Goal: Find specific page/section: Find specific page/section

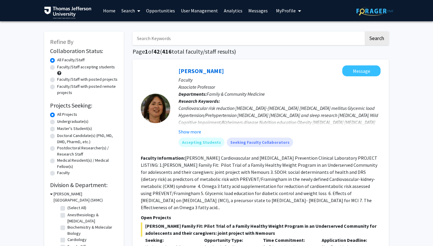
click at [182, 9] on link "User Management" at bounding box center [199, 10] width 43 height 21
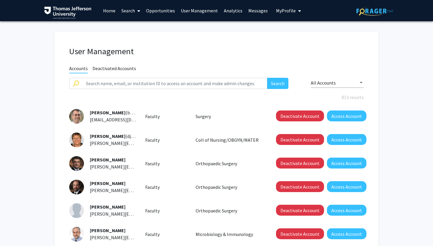
click at [226, 12] on link "Analytics" at bounding box center [233, 10] width 24 height 21
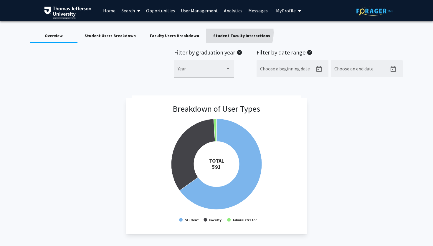
click at [225, 33] on div "Student-Faculty Interactions" at bounding box center [241, 36] width 57 height 6
